Goal: Task Accomplishment & Management: Manage account settings

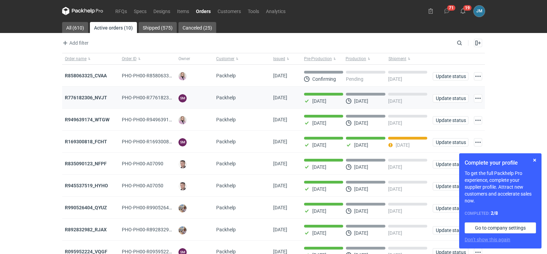
scroll to position [56, 0]
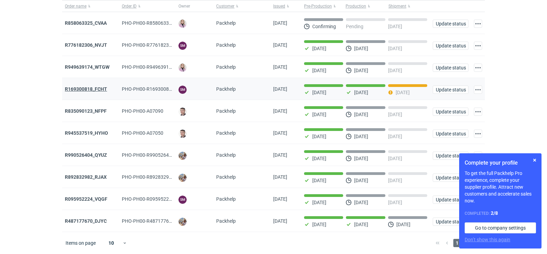
click at [89, 86] on strong "R169300818_FCHT" at bounding box center [86, 88] width 42 height 5
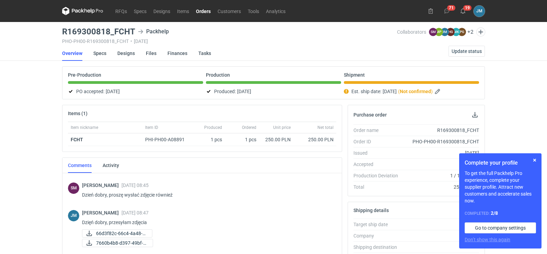
click at [76, 9] on icon at bounding box center [82, 11] width 41 height 8
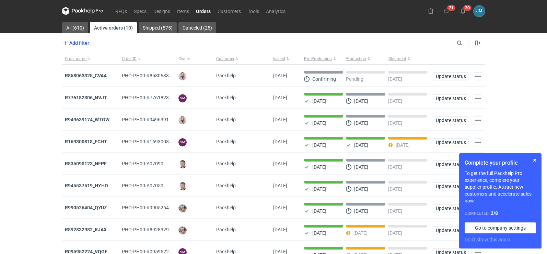
click at [85, 40] on span "Add filter" at bounding box center [75, 43] width 28 height 8
click at [80, 12] on icon at bounding box center [82, 11] width 41 height 8
click at [534, 161] on button "button" at bounding box center [535, 160] width 8 height 8
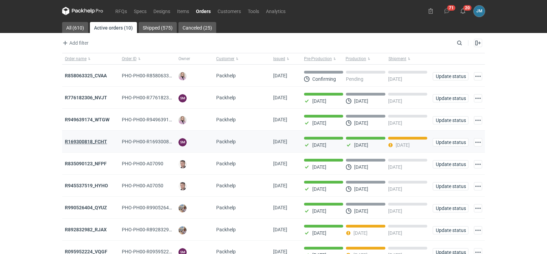
click at [90, 140] on strong "R169300818_FCHT" at bounding box center [86, 141] width 42 height 5
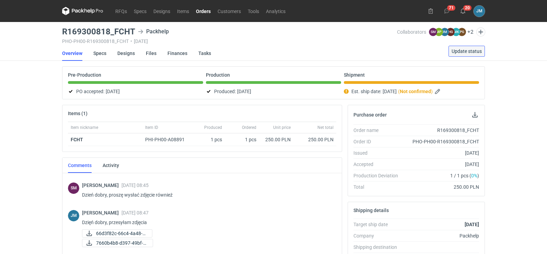
click at [463, 54] on button "Update status" at bounding box center [467, 51] width 36 height 11
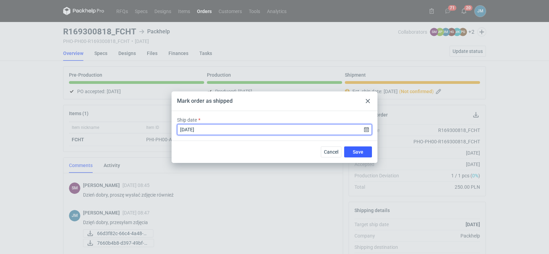
click at [327, 129] on input "[DATE]" at bounding box center [274, 129] width 195 height 11
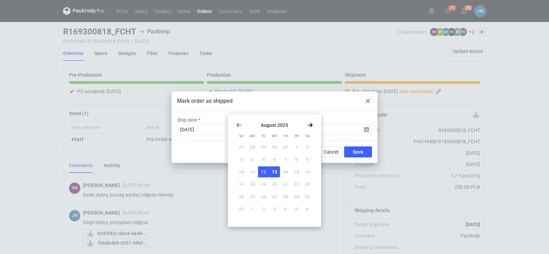
click at [264, 171] on span "12" at bounding box center [263, 171] width 5 height 7
type input "[DATE]"
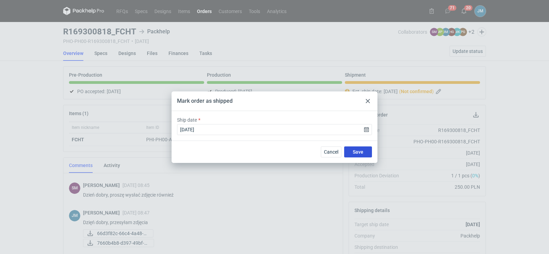
click at [354, 153] on span "Save" at bounding box center [358, 151] width 11 height 5
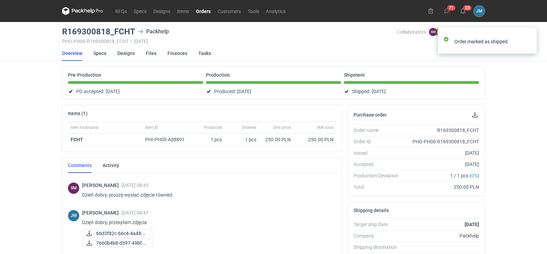
click at [73, 12] on icon at bounding box center [82, 11] width 41 height 8
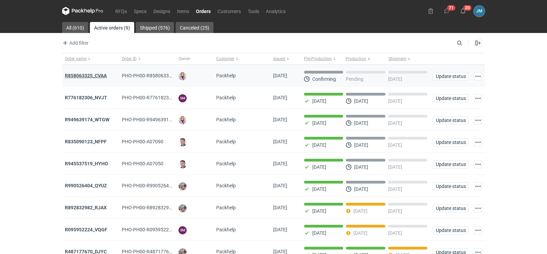
click at [81, 76] on strong "R858063325_CVAA" at bounding box center [86, 75] width 42 height 5
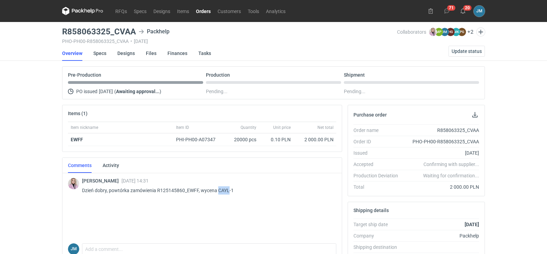
drag, startPoint x: 229, startPoint y: 192, endPoint x: 218, endPoint y: 190, distance: 11.1
click at [218, 190] on p "Dzień dobry, powtórka zamówienia R125145860_EWFF, wycena CAYL-1" at bounding box center [206, 190] width 249 height 8
copy p "CAYL"
click at [457, 50] on span "Update status" at bounding box center [467, 51] width 30 height 5
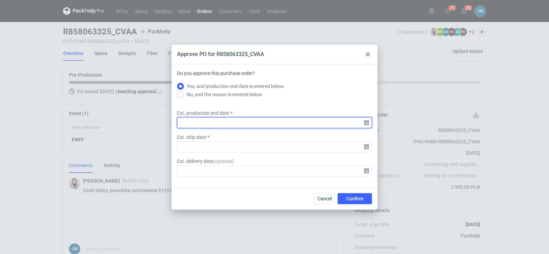
click at [366, 127] on input "Est. production end date" at bounding box center [274, 122] width 195 height 11
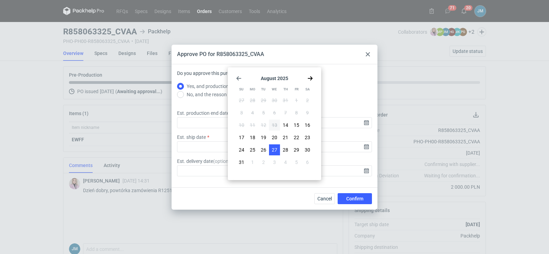
click at [276, 147] on span "27" at bounding box center [274, 149] width 5 height 7
type input "[DATE]"
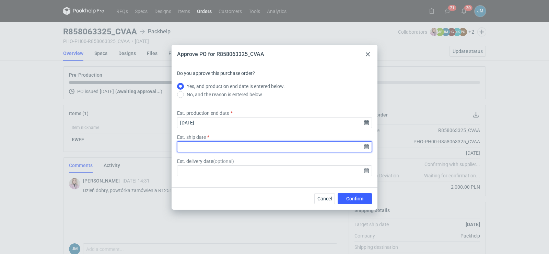
click at [366, 149] on input "Est. ship date" at bounding box center [274, 146] width 195 height 11
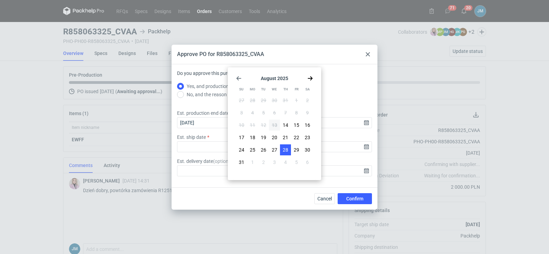
click at [288, 148] on span "28" at bounding box center [285, 149] width 5 height 7
type input "[DATE]"
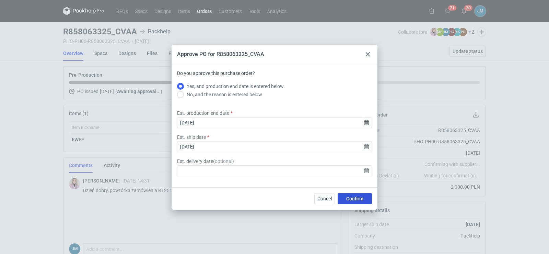
click at [345, 198] on button "Confirm" at bounding box center [355, 198] width 34 height 11
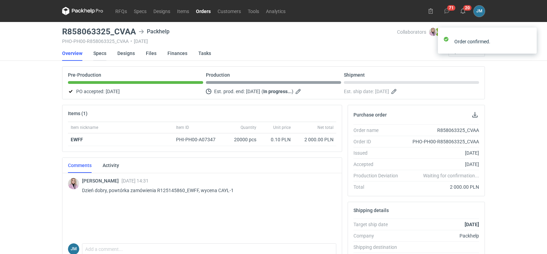
click at [103, 53] on link "Specs" at bounding box center [99, 53] width 13 height 15
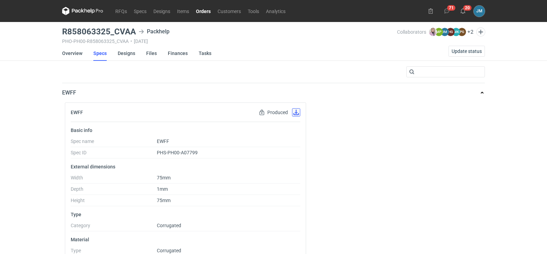
click at [296, 113] on button "button" at bounding box center [296, 112] width 8 height 8
click at [133, 53] on link "Designs" at bounding box center [127, 53] width 18 height 15
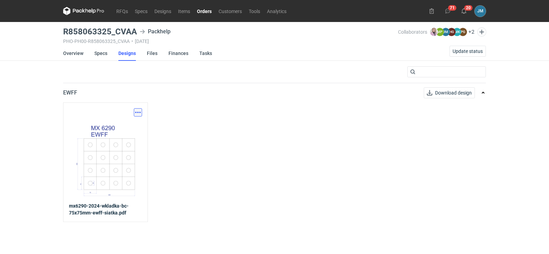
click at [134, 111] on button "button" at bounding box center [138, 112] width 8 height 8
click at [126, 126] on link "Download design part" at bounding box center [107, 127] width 63 height 11
click at [154, 55] on link "Files" at bounding box center [152, 53] width 11 height 15
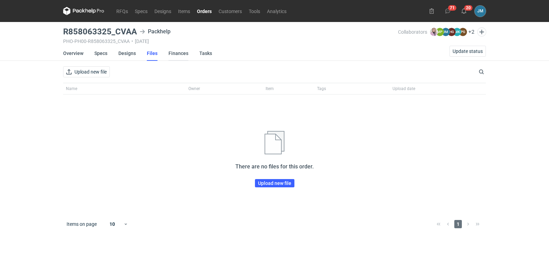
click at [179, 56] on link "Finances" at bounding box center [178, 53] width 20 height 15
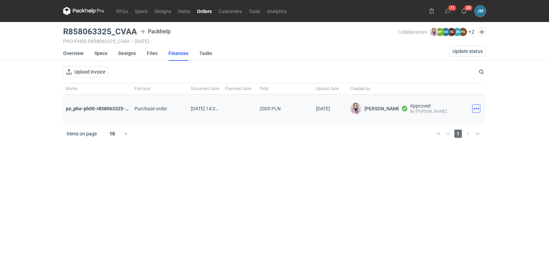
click at [474, 108] on button "button" at bounding box center [476, 108] width 8 height 8
click at [440, 126] on button "Download" at bounding box center [446, 123] width 63 height 11
click at [76, 6] on nav "RFQs Specs Designs Items Orders Customers Tools Analytics" at bounding box center [176, 11] width 227 height 22
click at [85, 8] on icon at bounding box center [83, 11] width 41 height 8
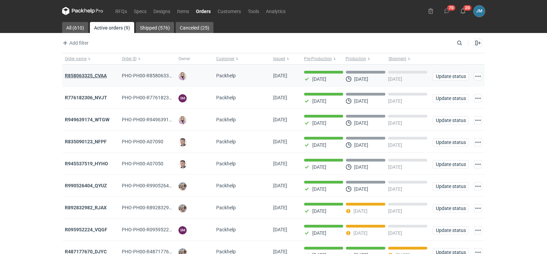
click at [89, 77] on strong "R858063325_CVAA" at bounding box center [86, 75] width 42 height 5
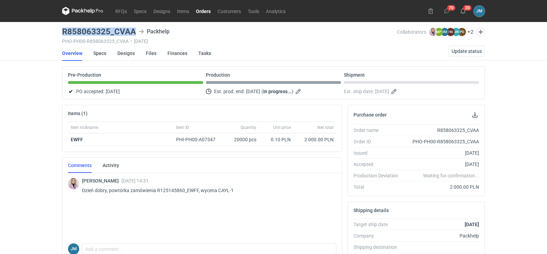
drag, startPoint x: 135, startPoint y: 31, endPoint x: 61, endPoint y: 30, distance: 74.1
click at [61, 30] on main "R858063325_CVAA Packhelp PHO-PH00-R858063325_CVAA • [DATE] Collaborators [PERSO…" at bounding box center [273, 231] width 428 height 419
copy h3 "R858063325_CVAA"
click at [0, 170] on div "RFQs Specs Designs Items Orders Customers Tools Analytics 70 20 [PERSON_NAME] […" at bounding box center [273, 127] width 547 height 254
drag, startPoint x: 198, startPoint y: 191, endPoint x: 186, endPoint y: 191, distance: 12.4
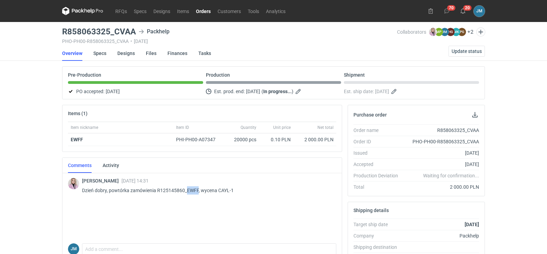
click at [186, 191] on p "Dzień dobry, powtórka zamówienia R125145860_EWFF, wycena CAYL-1" at bounding box center [206, 190] width 249 height 8
copy p "EWFF"
click at [93, 11] on icon at bounding box center [82, 11] width 41 height 8
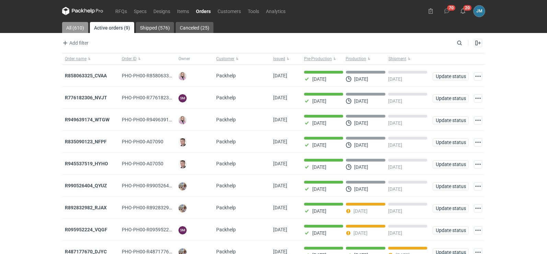
click at [73, 30] on link "All (610)" at bounding box center [75, 27] width 26 height 11
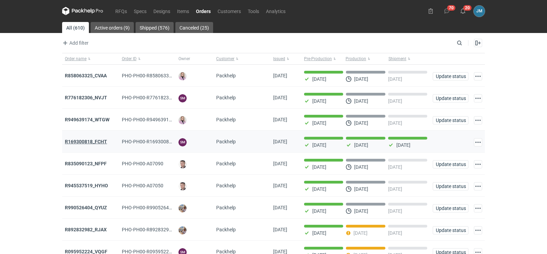
click at [101, 143] on strong "R169300818_FCHT" at bounding box center [86, 141] width 42 height 5
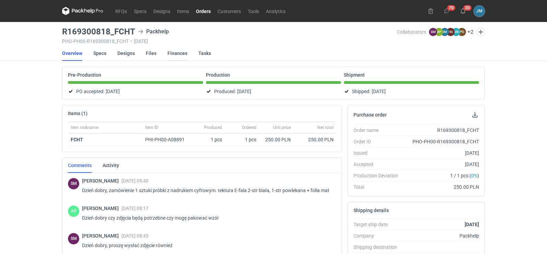
click at [168, 53] on link "Finances" at bounding box center [177, 53] width 20 height 15
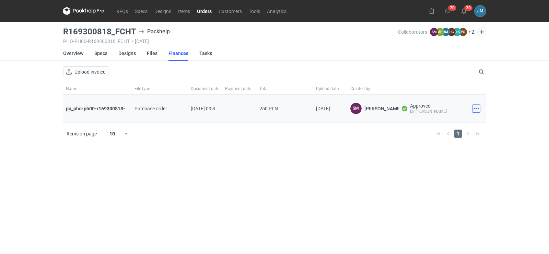
click at [477, 110] on button "button" at bounding box center [476, 108] width 8 height 8
click at [458, 124] on button "Download" at bounding box center [446, 123] width 63 height 11
click at [85, 14] on icon at bounding box center [83, 11] width 41 height 8
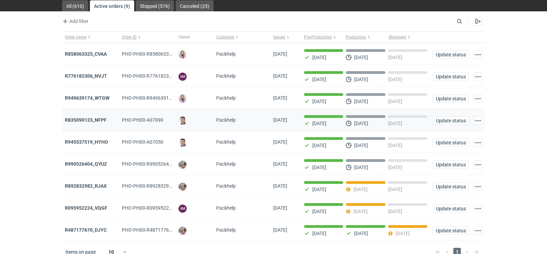
scroll to position [34, 0]
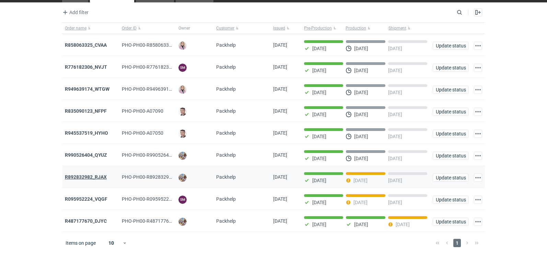
click at [86, 174] on strong "R892832982_RJAX" at bounding box center [86, 176] width 42 height 5
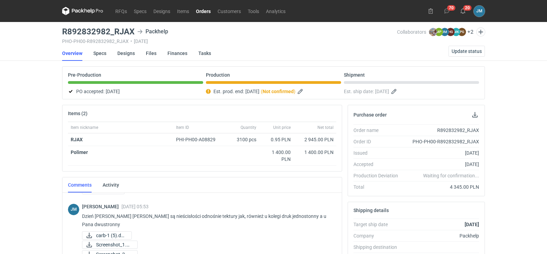
click at [80, 13] on icon at bounding box center [82, 11] width 41 height 8
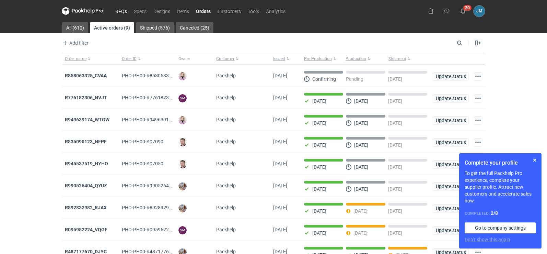
click at [117, 11] on link "RFQs" at bounding box center [121, 11] width 19 height 8
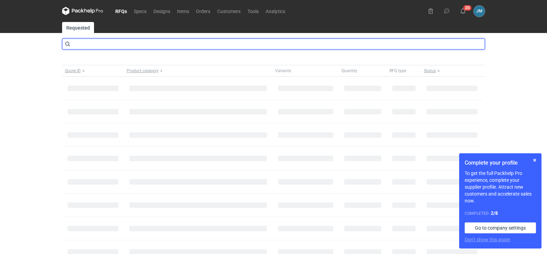
click at [88, 45] on input "text" at bounding box center [273, 43] width 423 height 11
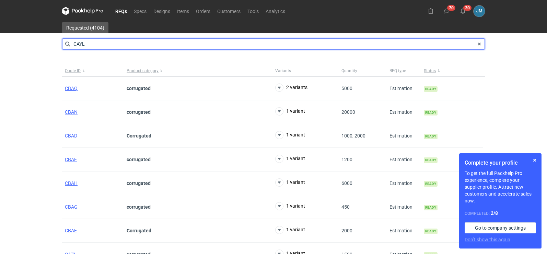
type input "CAYL"
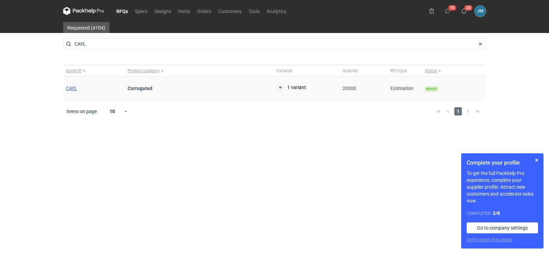
click at [72, 88] on span "CAYL" at bounding box center [71, 87] width 11 height 5
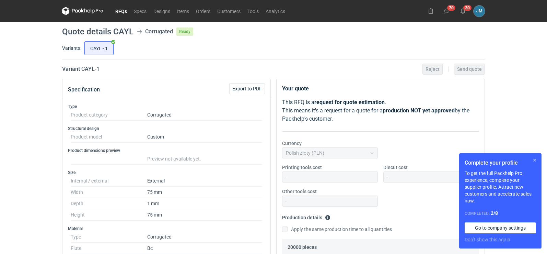
click at [536, 161] on button "button" at bounding box center [535, 160] width 8 height 8
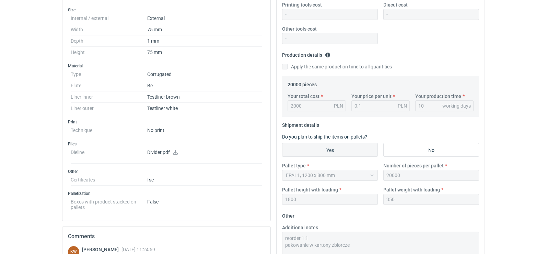
scroll to position [300, 0]
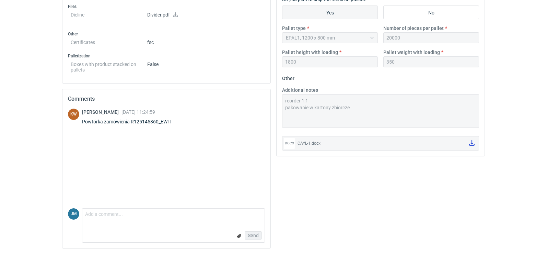
click at [471, 144] on icon at bounding box center [471, 142] width 5 height 5
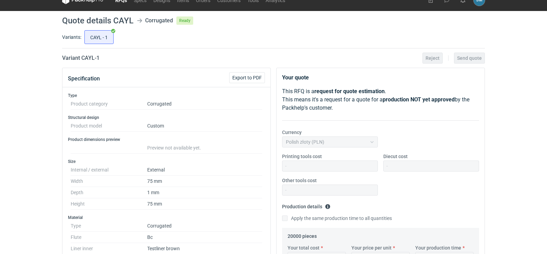
scroll to position [0, 0]
